Goal: Navigation & Orientation: Understand site structure

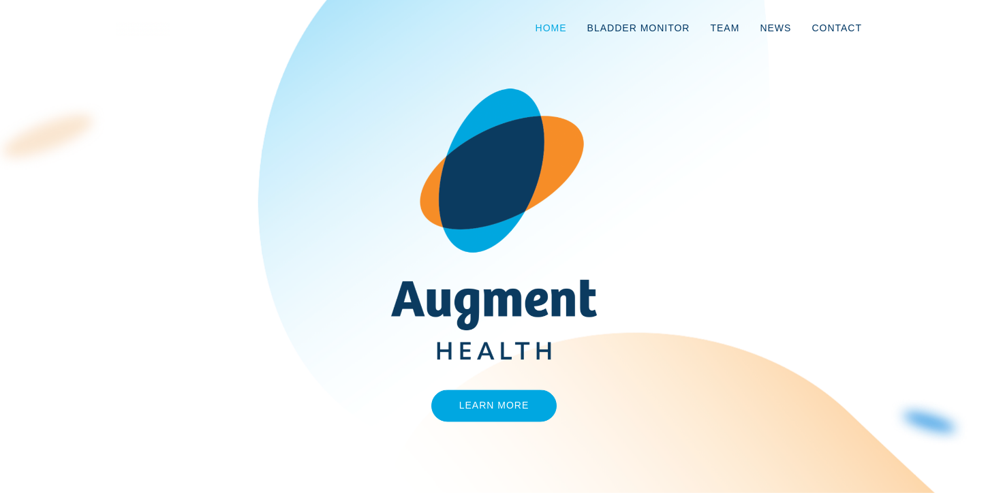
click at [552, 38] on link "Home" at bounding box center [551, 27] width 52 height 45
click at [619, 30] on link "Bladder Monitor" at bounding box center [638, 27] width 123 height 45
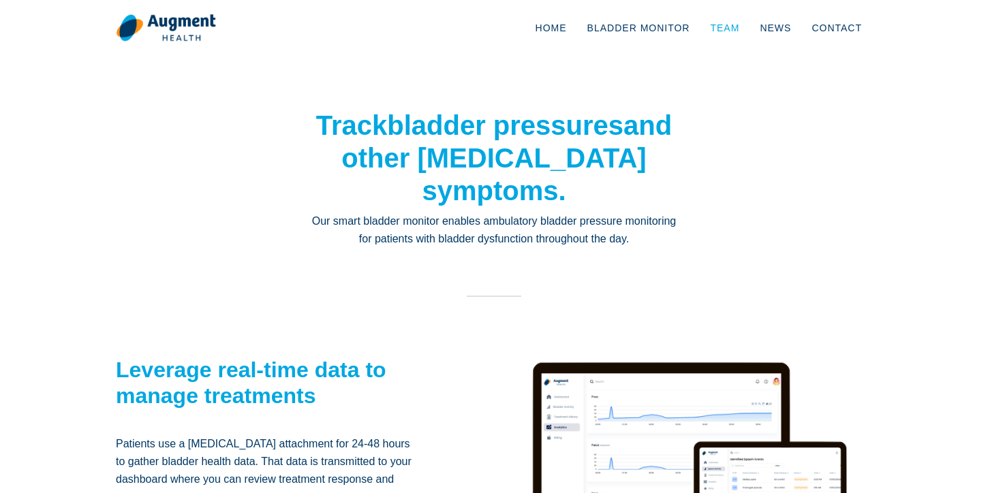
click at [717, 30] on link "Team" at bounding box center [725, 27] width 50 height 45
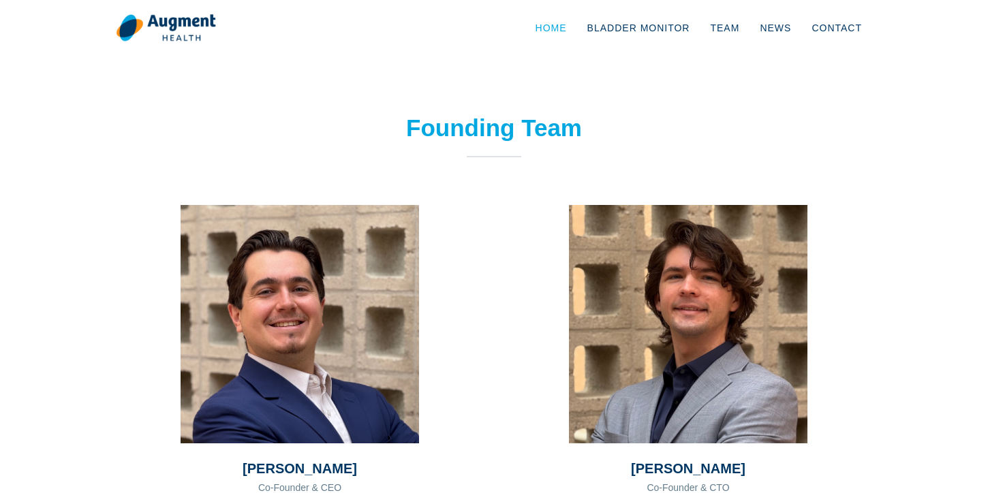
click at [560, 21] on link "Home" at bounding box center [551, 27] width 52 height 45
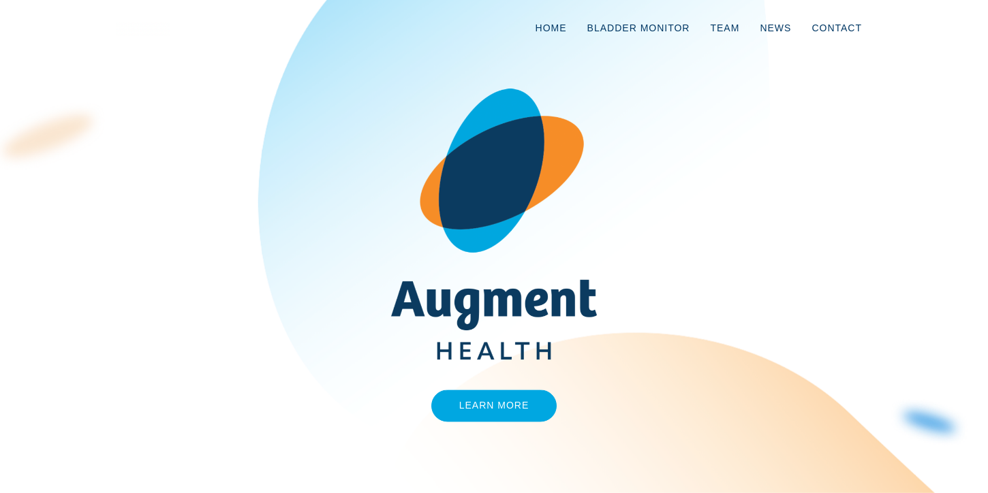
click at [495, 427] on div "Learn More" at bounding box center [494, 247] width 777 height 384
click at [495, 414] on link "Learn More" at bounding box center [494, 406] width 126 height 32
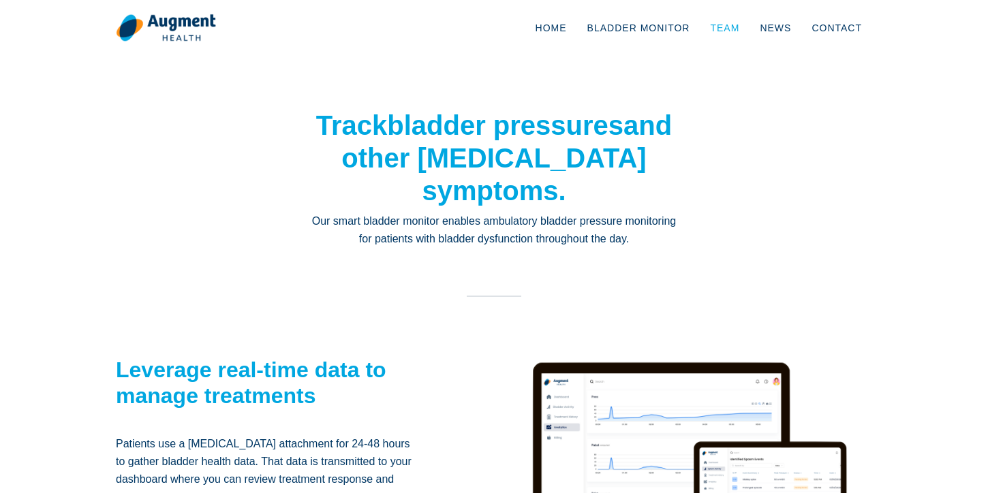
click at [723, 27] on link "Team" at bounding box center [725, 27] width 50 height 45
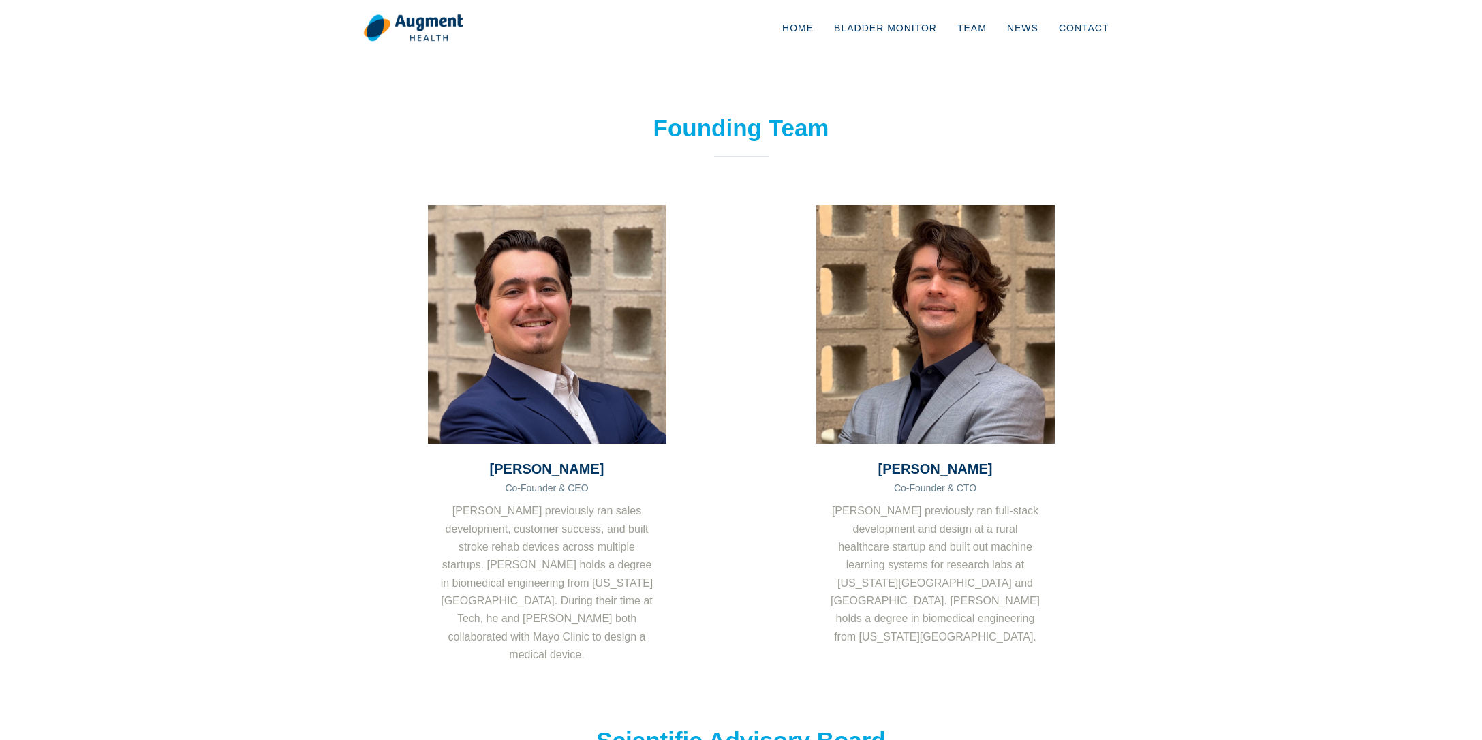
click at [141, 493] on section "Founding Team [PERSON_NAME] Co-Founder & CEO [PERSON_NAME] previously ran sales…" at bounding box center [741, 413] width 1482 height 612
